Goal: Transaction & Acquisition: Purchase product/service

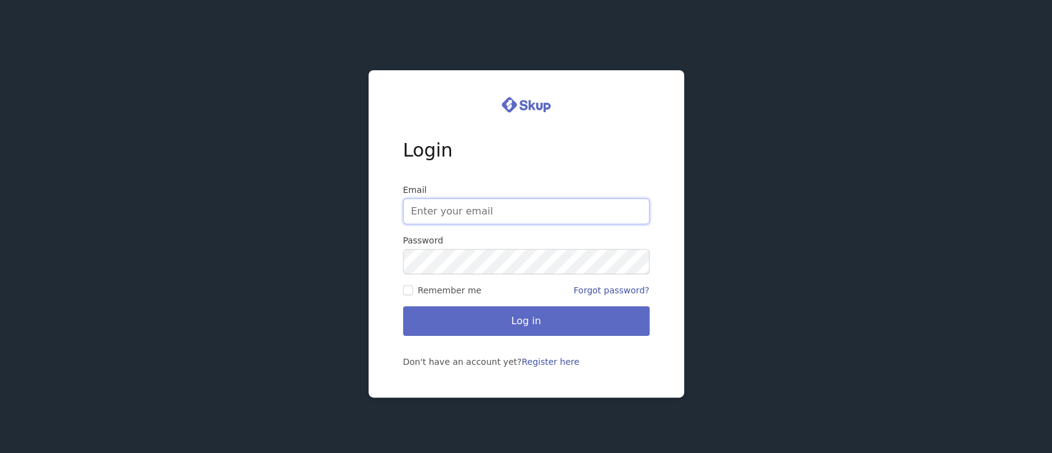
click at [438, 211] on input "Email" at bounding box center [526, 211] width 247 height 26
type input "[EMAIL_ADDRESS][DOMAIN_NAME]"
click at [531, 325] on button "Log in" at bounding box center [526, 321] width 247 height 30
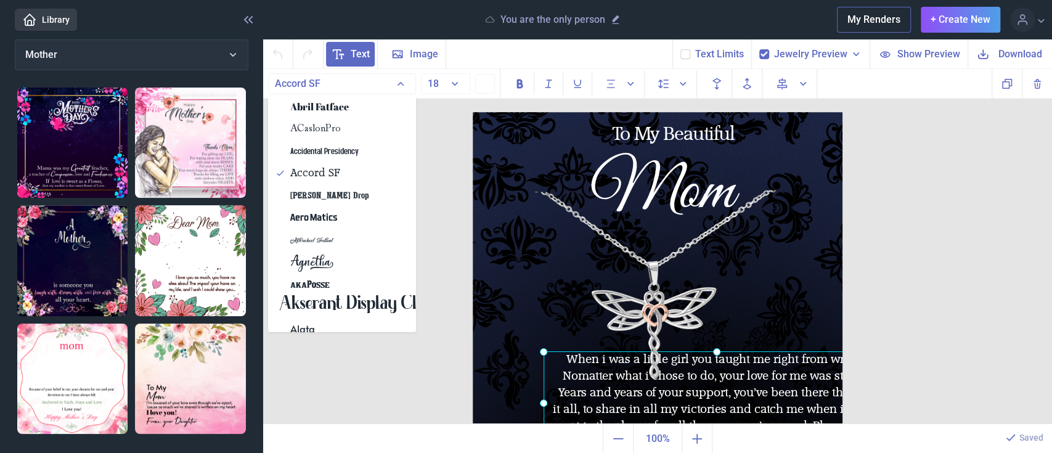
drag, startPoint x: 500, startPoint y: 338, endPoint x: 560, endPoint y: 356, distance: 63.2
click at [473, 112] on div "When i was a little girl you taught me right from wrong. No matter what i chose…" at bounding box center [473, 112] width 0 height 0
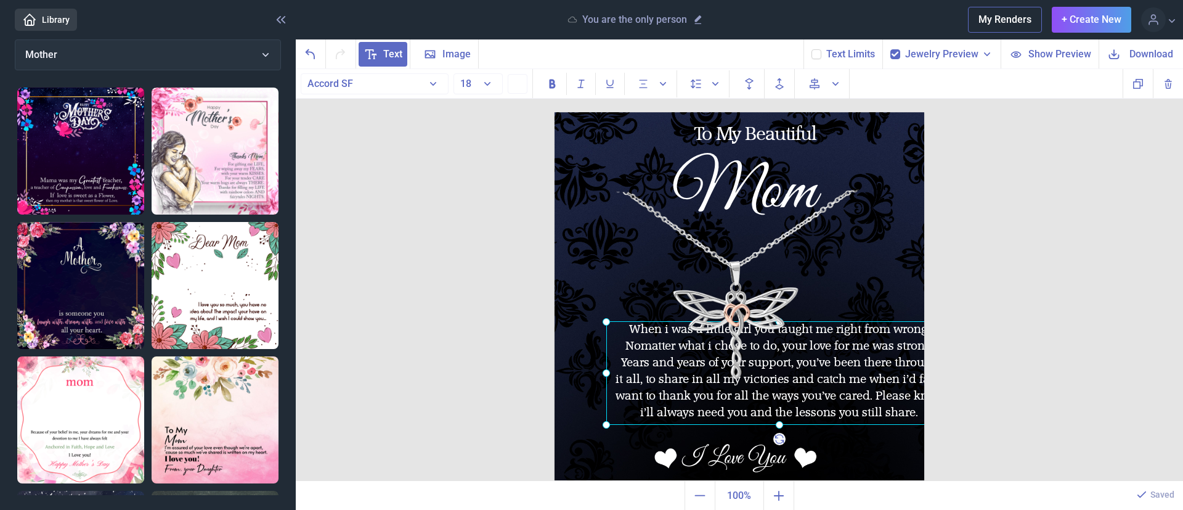
drag, startPoint x: 556, startPoint y: 339, endPoint x: 385, endPoint y: 318, distance: 172.6
click at [385, 318] on div "To My Beautiful Mom When i was a little girl you taught me right from wrong. No…" at bounding box center [740, 275] width 888 height 412
click at [555, 112] on div "When i was a little girl you taught me right from wrong. No matter what i chose…" at bounding box center [555, 112] width 0 height 0
click at [898, 54] on use at bounding box center [895, 54] width 7 height 5
click at [891, 49] on input "checkbox" at bounding box center [890, 49] width 1 height 1
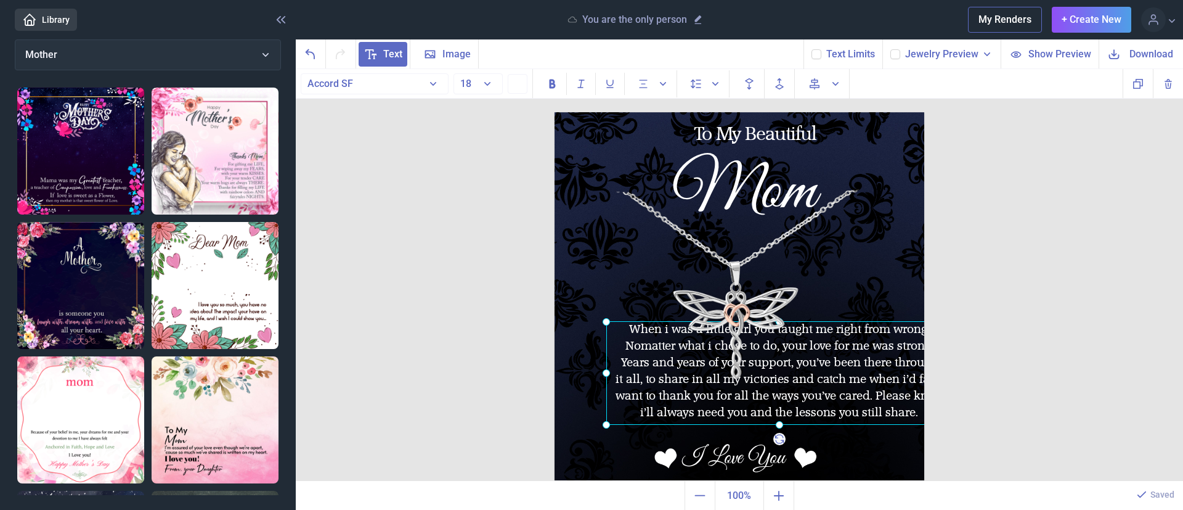
checkbox input "false"
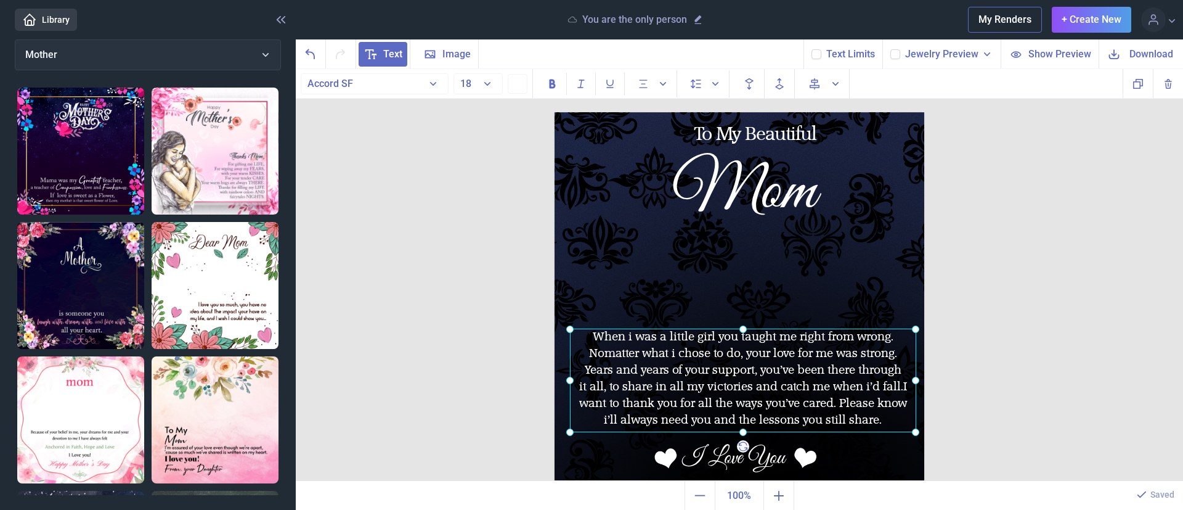
drag, startPoint x: 833, startPoint y: 356, endPoint x: 804, endPoint y: 362, distance: 29.6
click at [803, 362] on div at bounding box center [743, 381] width 346 height 104
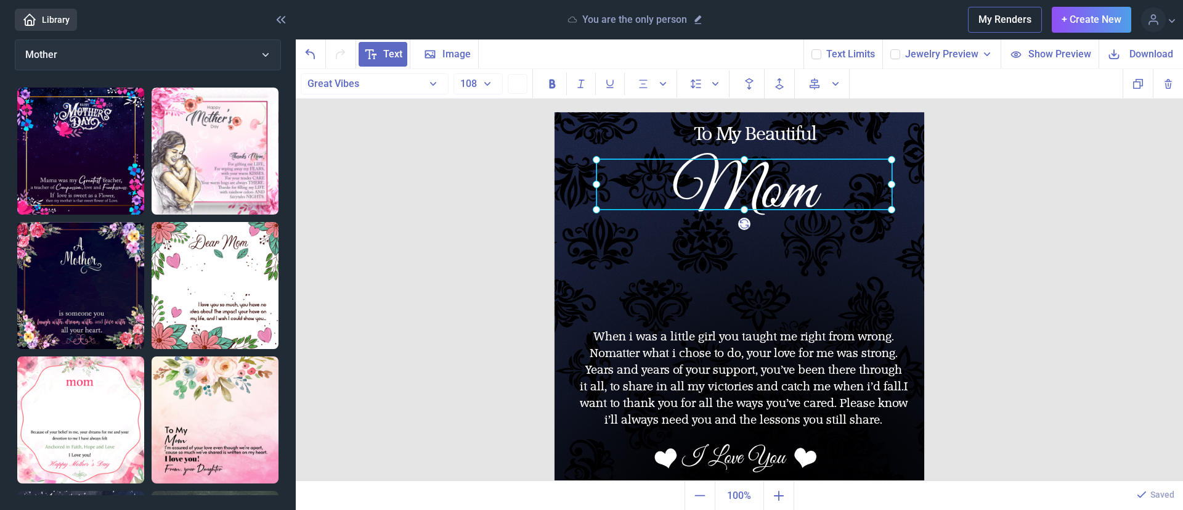
click at [804, 210] on div "Mom" at bounding box center [745, 184] width 296 height 51
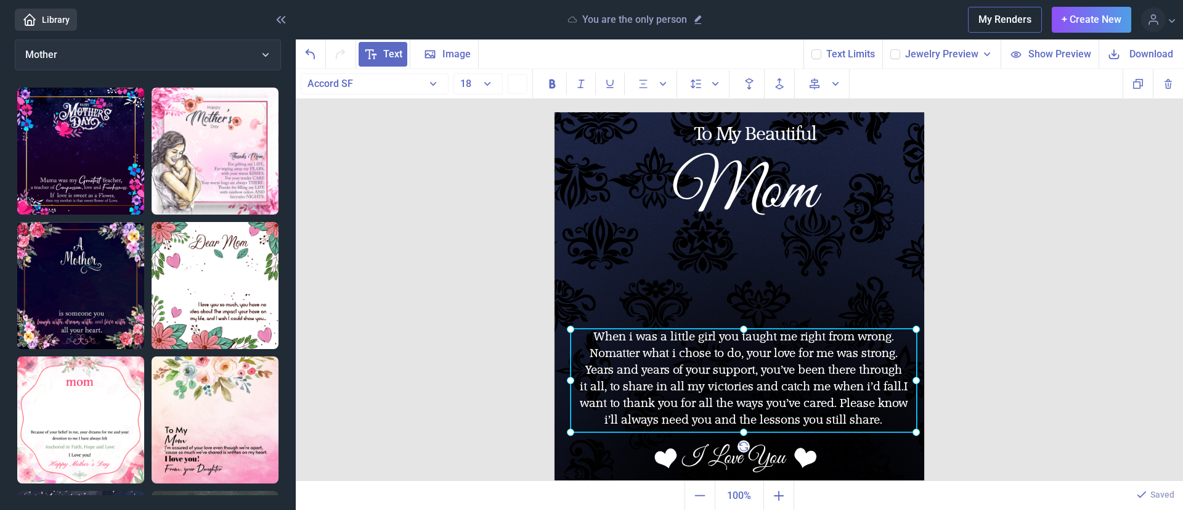
click at [555, 112] on div "When i was a little girl you taught me right from wrong. No matter what i chose…" at bounding box center [555, 112] width 0 height 0
click at [666, 364] on div at bounding box center [744, 381] width 346 height 104
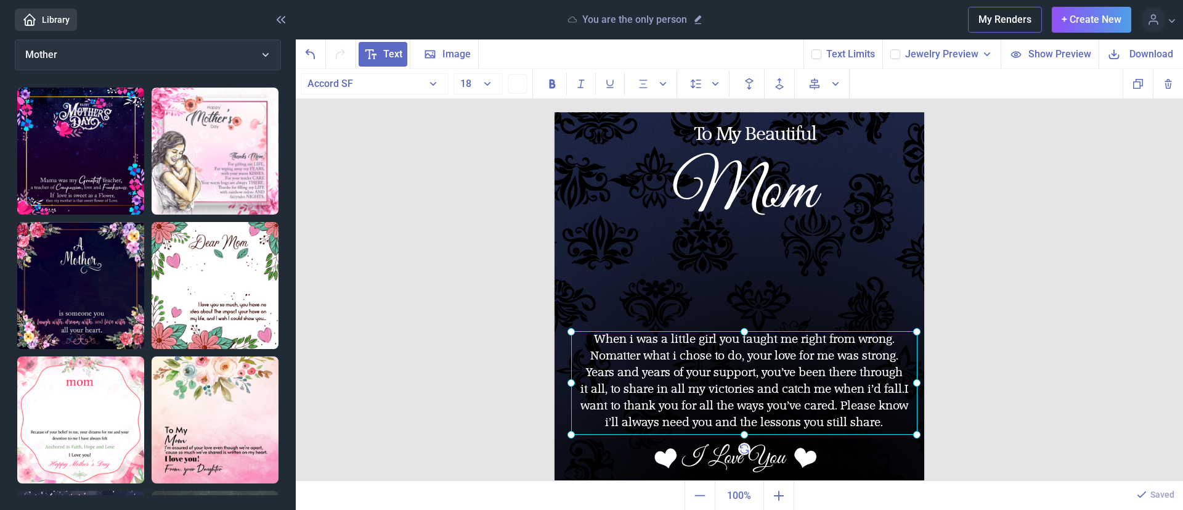
click at [735, 376] on div at bounding box center [744, 383] width 346 height 104
click at [613, 356] on div at bounding box center [744, 385] width 346 height 104
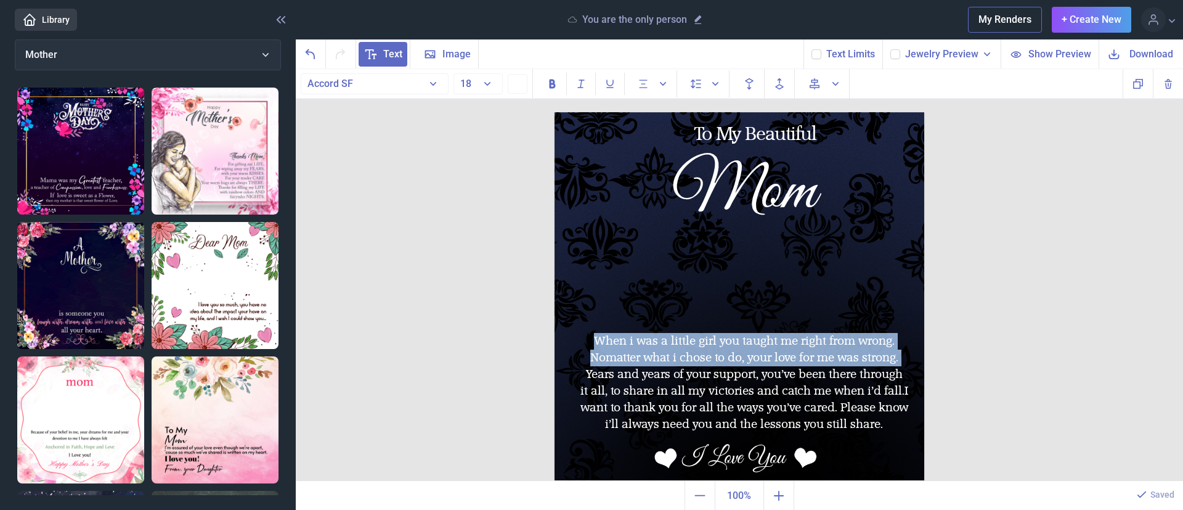
click at [613, 356] on span "matter what i chose to do, your love for me was strong." at bounding box center [752, 358] width 293 height 14
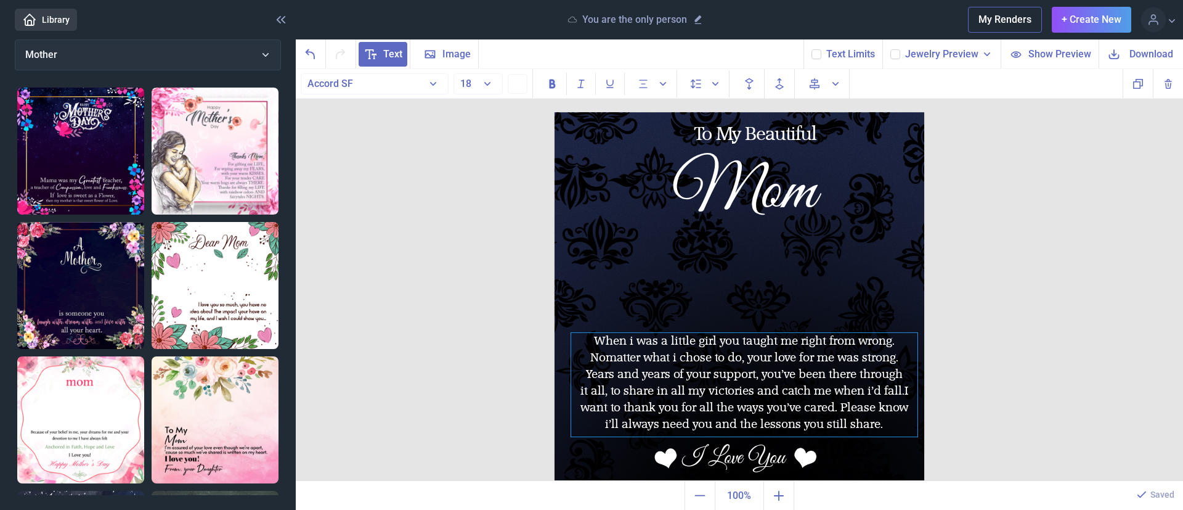
click at [618, 372] on div "Years and years of your support, you’ve been there through" at bounding box center [744, 374] width 346 height 17
click at [616, 356] on span "matter what i chose to do, your love for me was strong." at bounding box center [752, 358] width 293 height 14
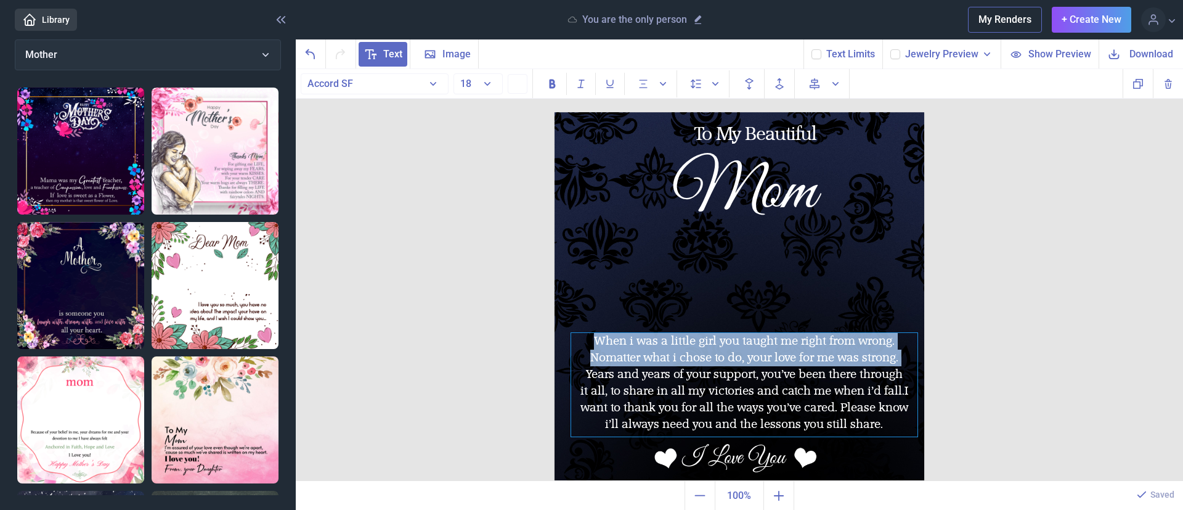
click at [616, 356] on span "matter what i chose to do, your love for me was strong." at bounding box center [752, 358] width 293 height 14
click at [616, 363] on span "matter what i chose to do, your love for me was strong." at bounding box center [752, 358] width 293 height 14
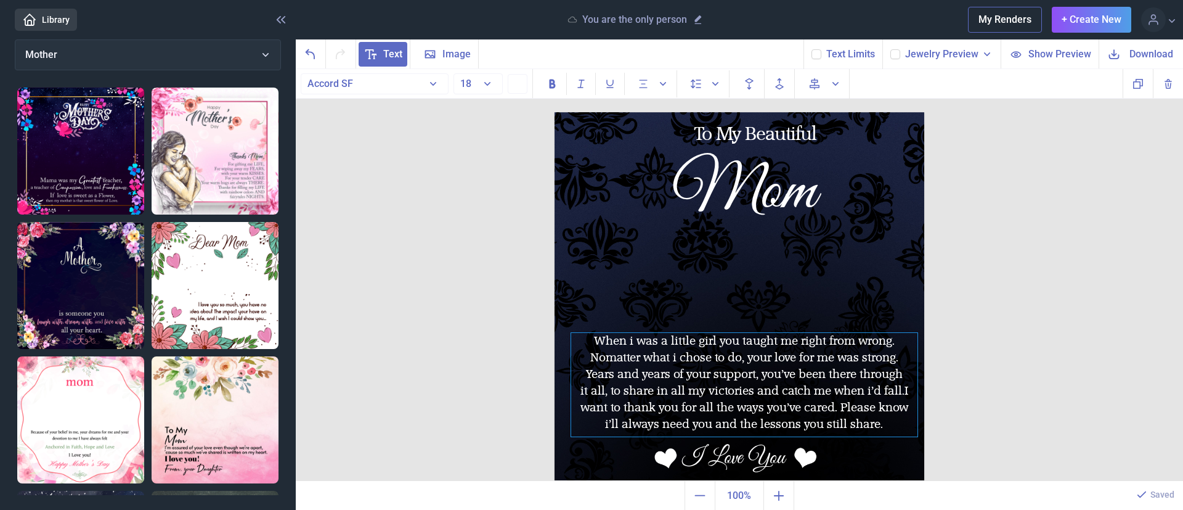
click at [618, 368] on div "Years and years of your support, you’ve been there through" at bounding box center [744, 374] width 346 height 17
click at [617, 357] on span "matter what i chose to do, your love for me was strong." at bounding box center [752, 358] width 293 height 14
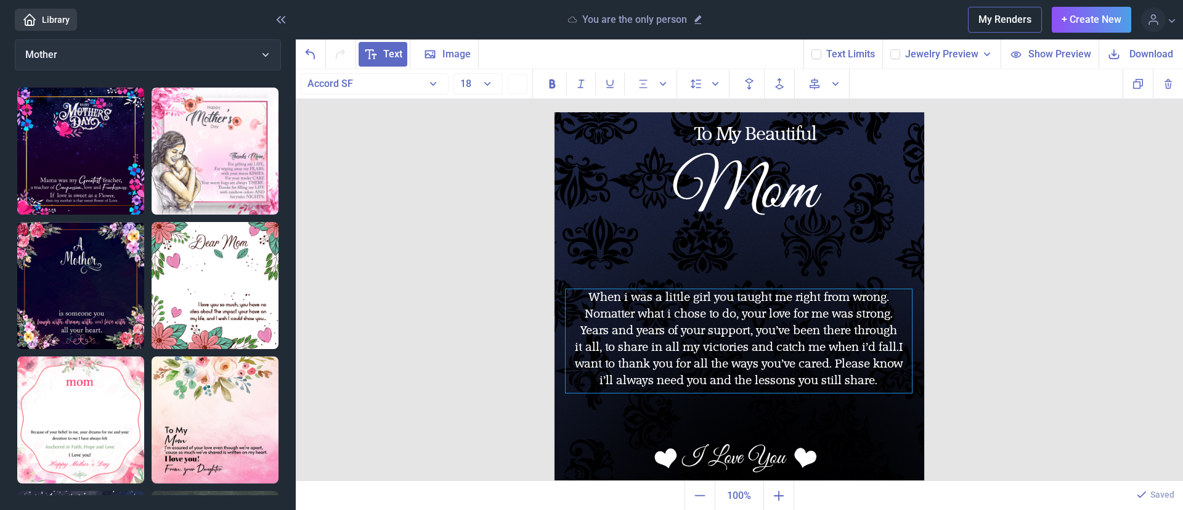
drag, startPoint x: 582, startPoint y: 351, endPoint x: 564, endPoint y: 293, distance: 60.2
click at [566, 293] on div "When i was a little girl you taught me right from wrong. No matter what i chose…" at bounding box center [739, 341] width 346 height 104
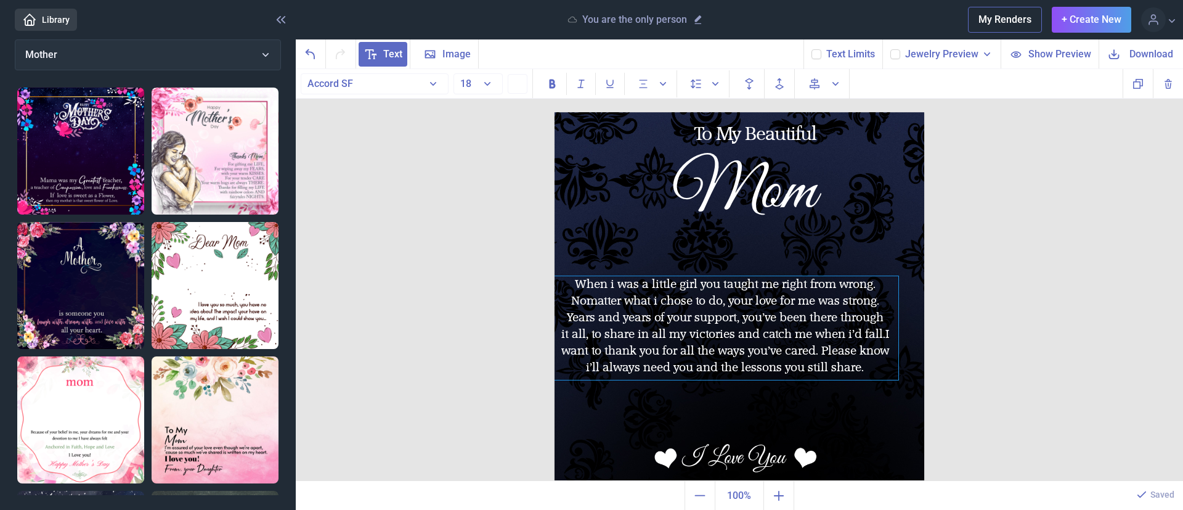
click at [602, 306] on span "matter what i chose to do, your love for me was strong." at bounding box center [733, 301] width 293 height 14
click at [648, 314] on div "Years and years of your support, you’ve been there through" at bounding box center [725, 317] width 346 height 17
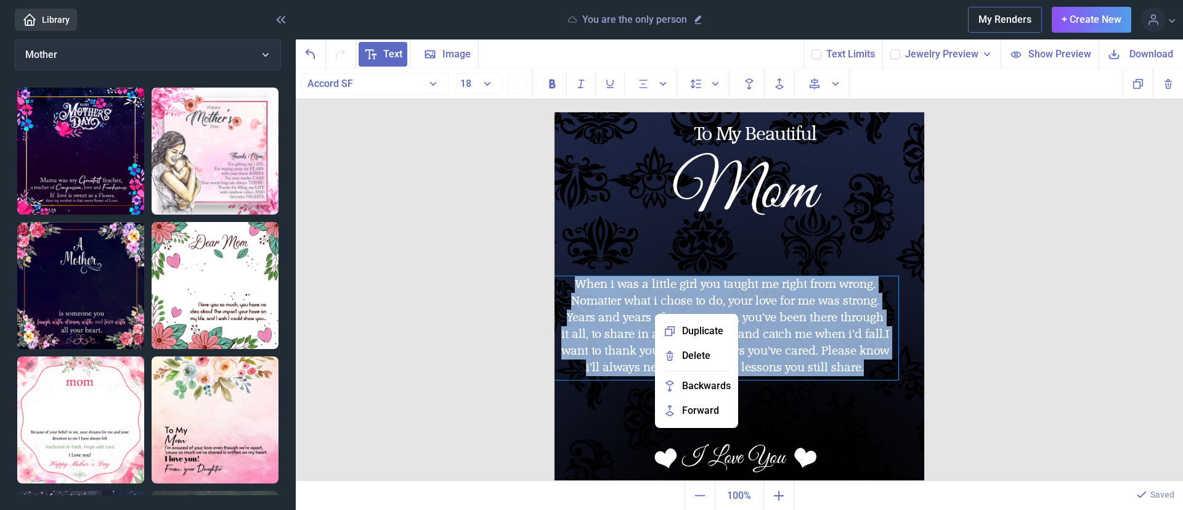
click at [628, 316] on div "Years and years of your support, you’ve been there through" at bounding box center [725, 317] width 346 height 17
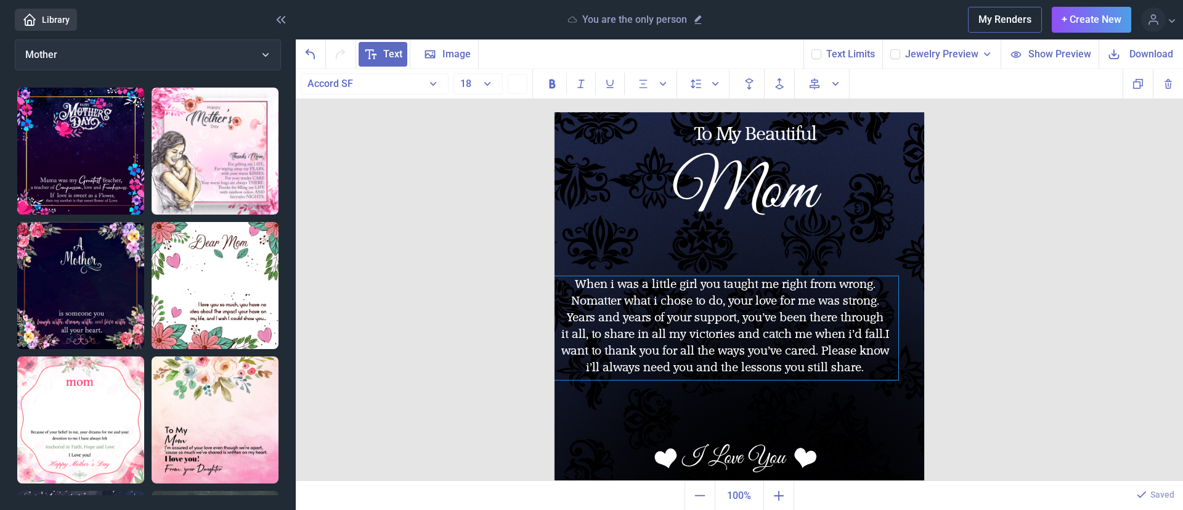
click at [629, 321] on div "Years and years of your support, you’ve been there through" at bounding box center [725, 317] width 346 height 17
click at [630, 326] on div "it all, to share in all my victories and catch me when i’d fall.I" at bounding box center [725, 334] width 346 height 17
click at [630, 327] on div "it all, to share in all my victories and catch me when i’d fall.I" at bounding box center [725, 334] width 346 height 17
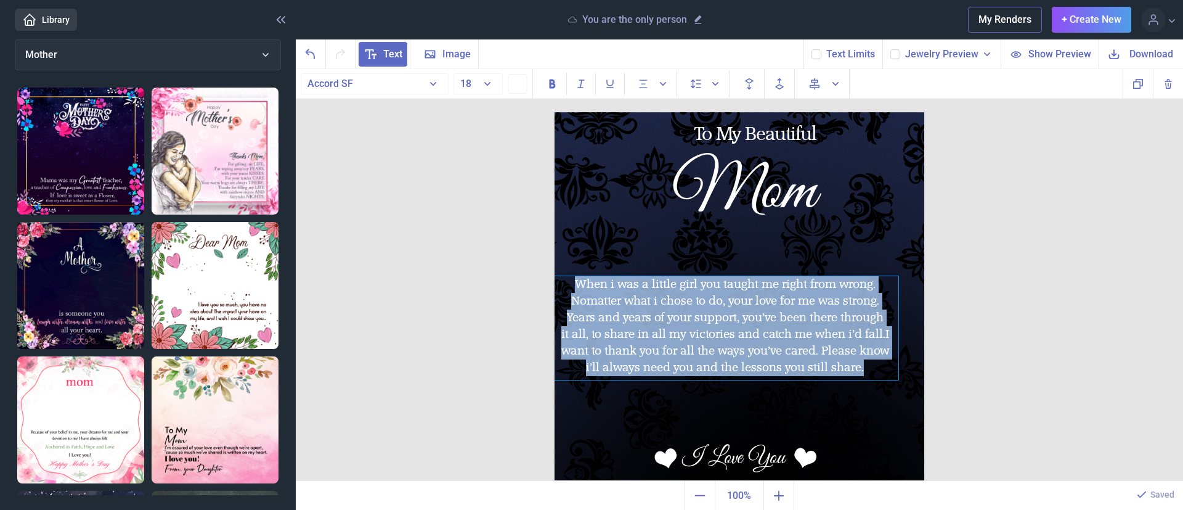
copy div "When i was a little girl you taught me right from wrong. No matter what i chose…"
